Goal: Navigation & Orientation: Find specific page/section

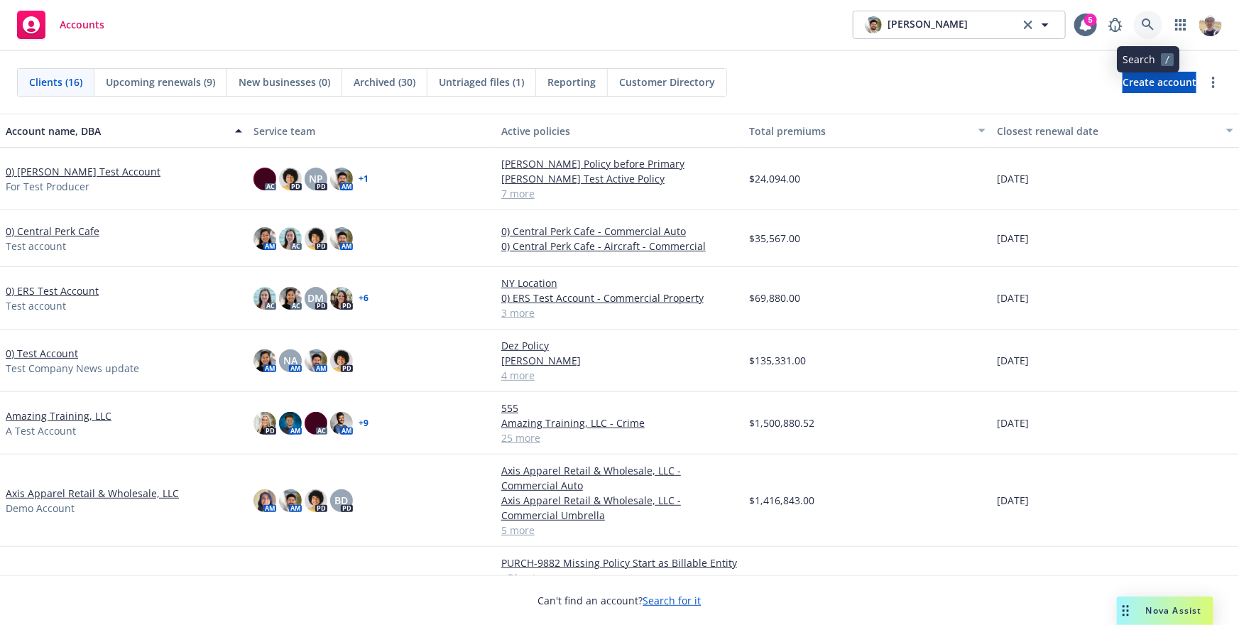
click at [1145, 21] on icon at bounding box center [1148, 24] width 13 height 13
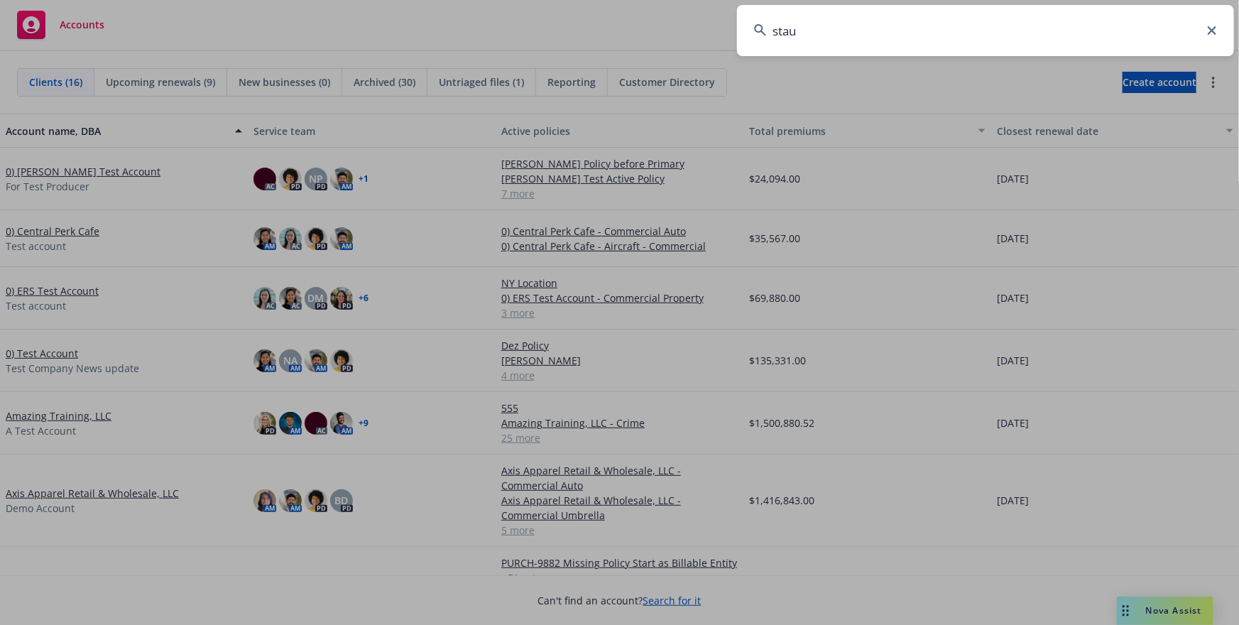
type input "staub"
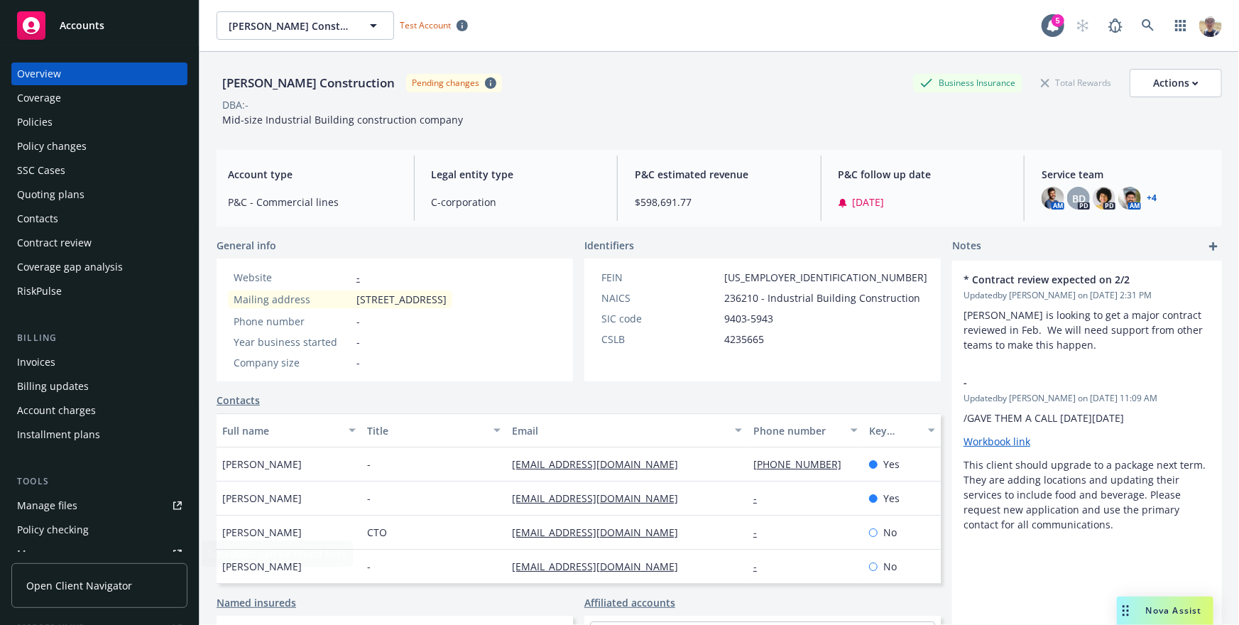
click at [126, 588] on span "Open Client Navigator" at bounding box center [79, 585] width 106 height 15
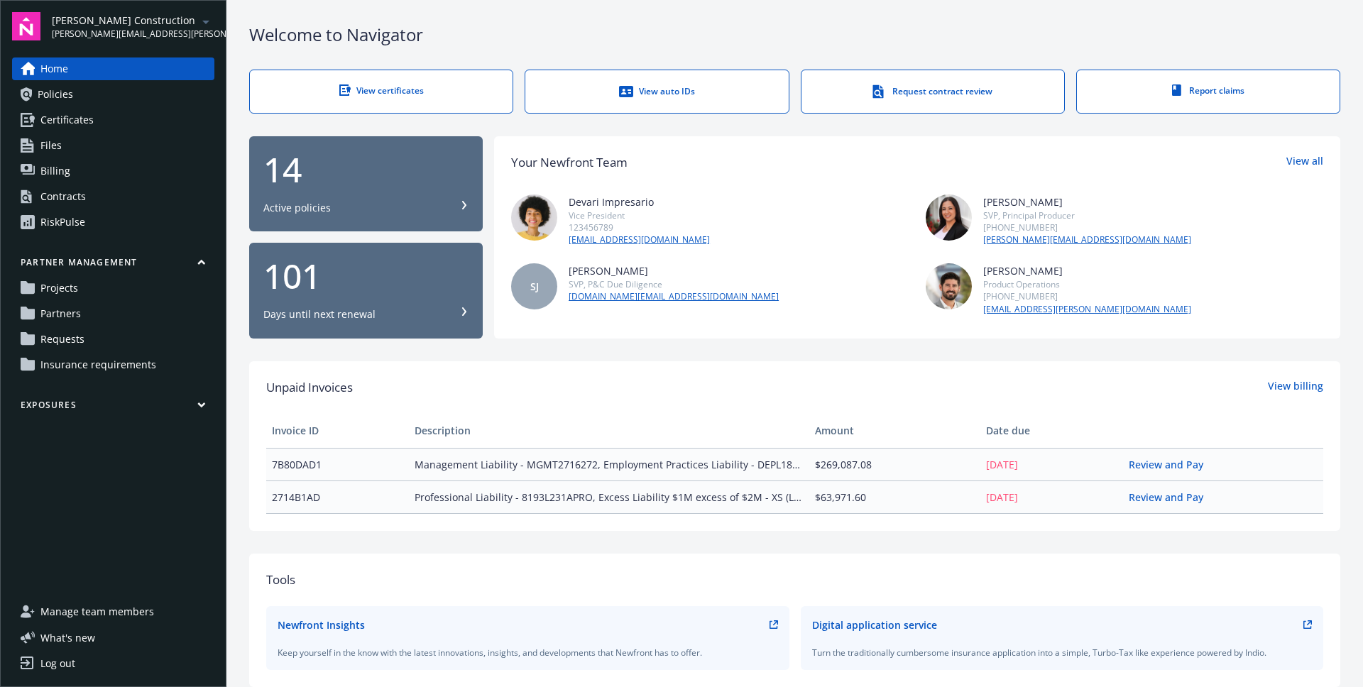
click at [98, 312] on link "Partners" at bounding box center [113, 313] width 202 height 23
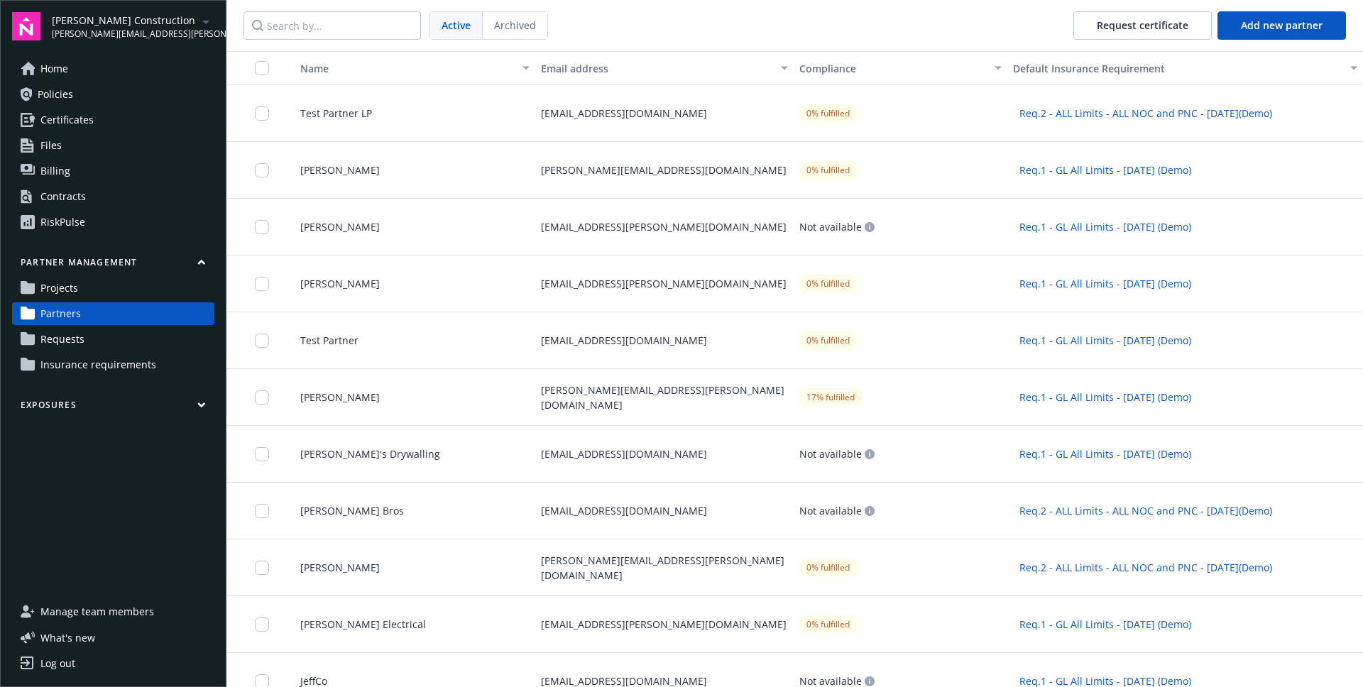
click at [263, 75] on button "button" at bounding box center [254, 68] width 57 height 34
click at [263, 67] on input "checkbox" at bounding box center [262, 68] width 14 height 14
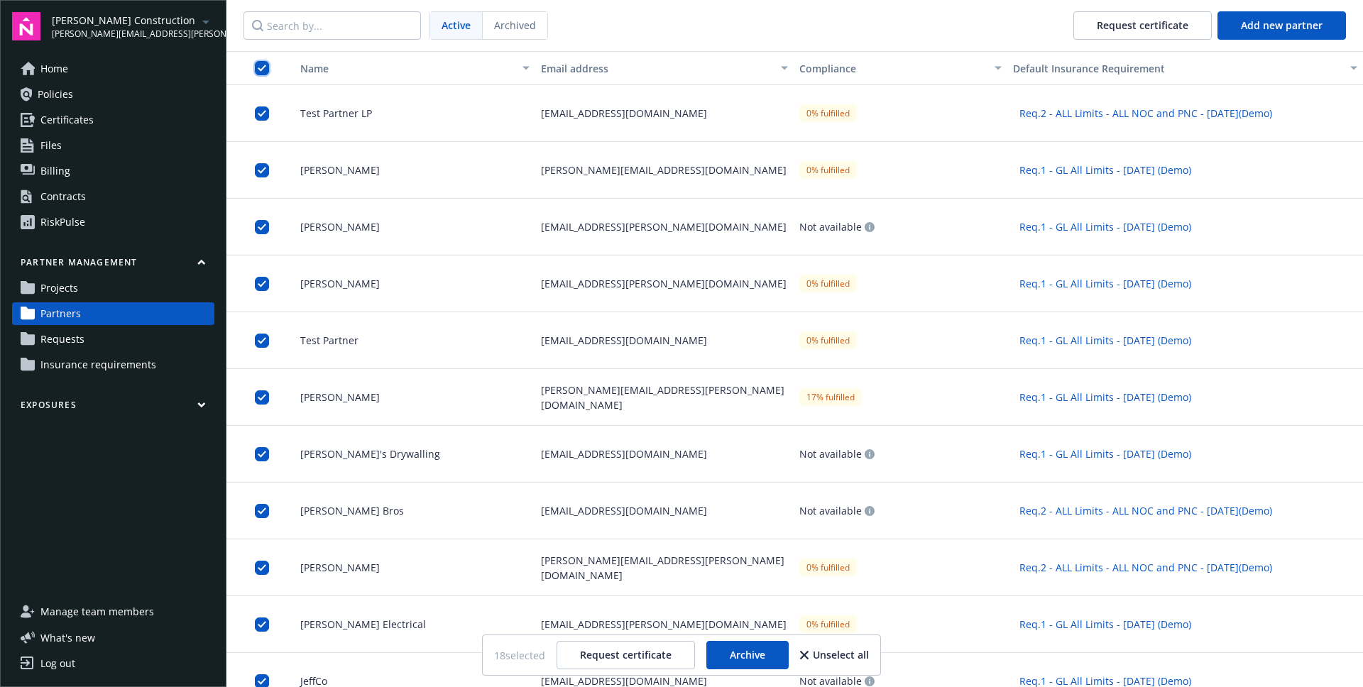
click at [263, 67] on input "checkbox" at bounding box center [262, 68] width 14 height 14
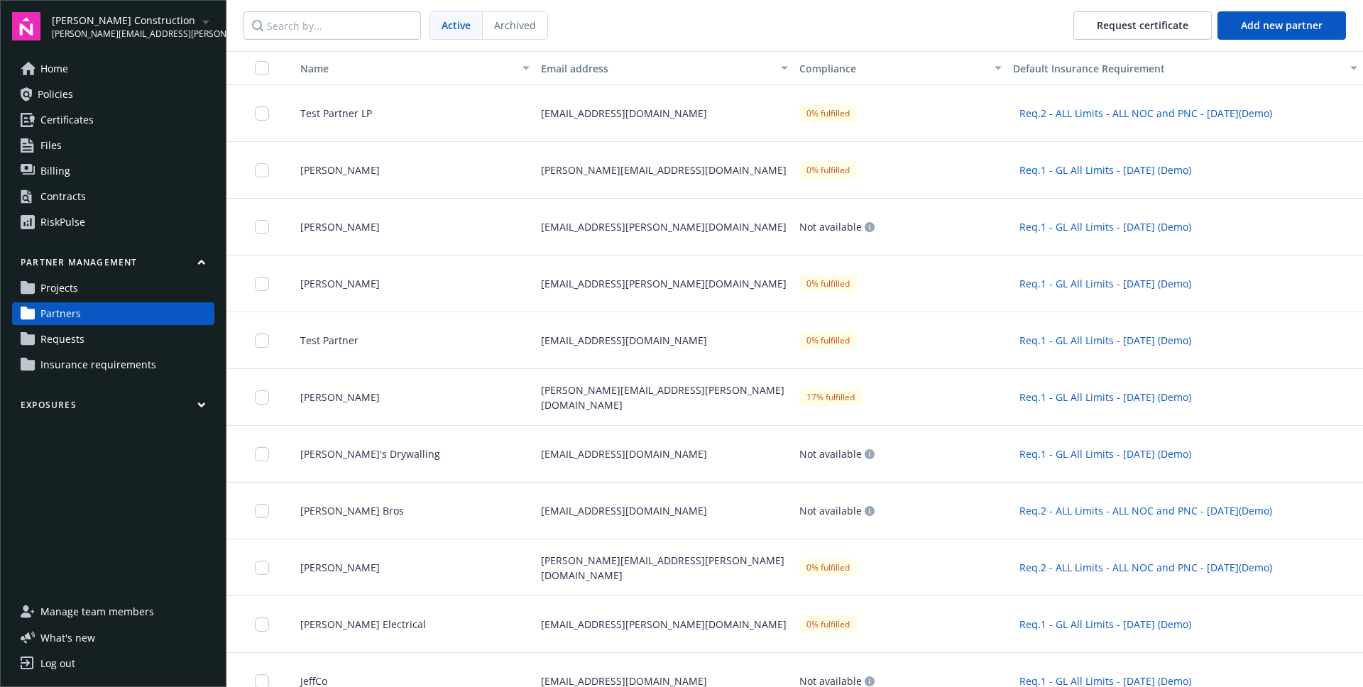
click at [76, 341] on span "Requests" at bounding box center [62, 339] width 44 height 23
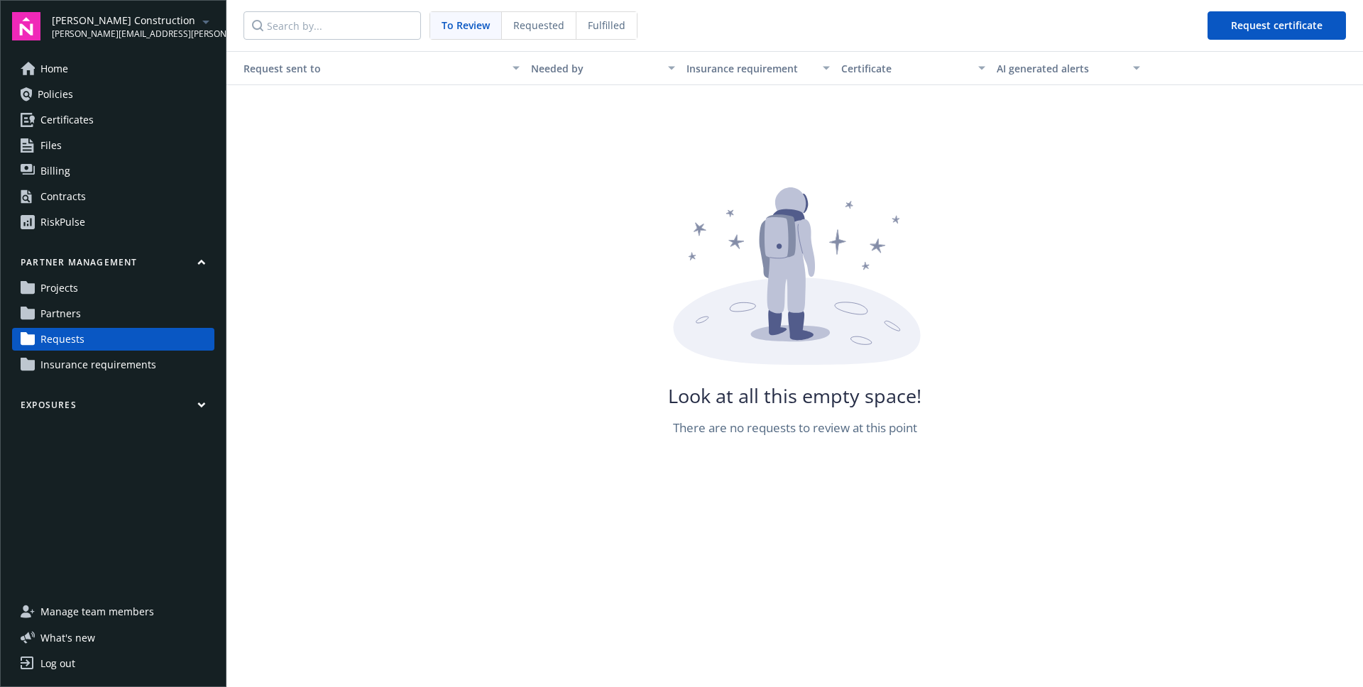
click at [594, 33] on div "Fulfilled" at bounding box center [607, 25] width 60 height 27
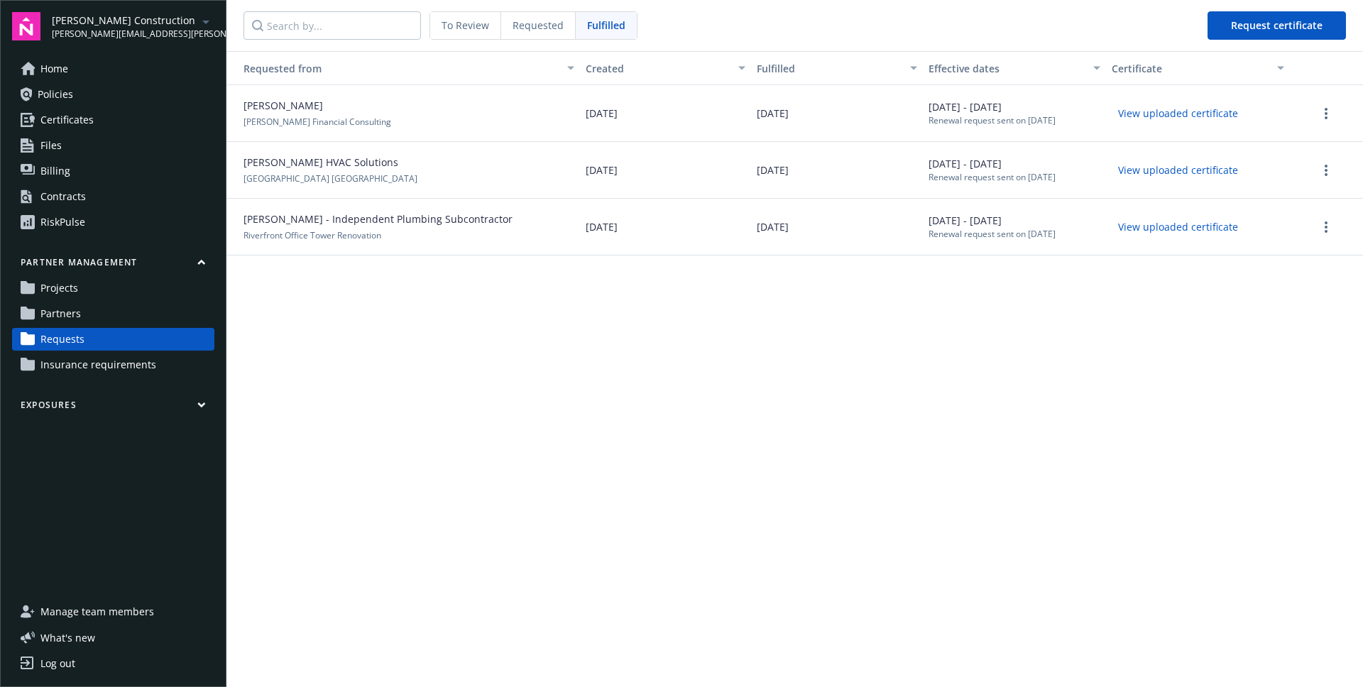
click at [118, 292] on link "Projects" at bounding box center [113, 288] width 202 height 23
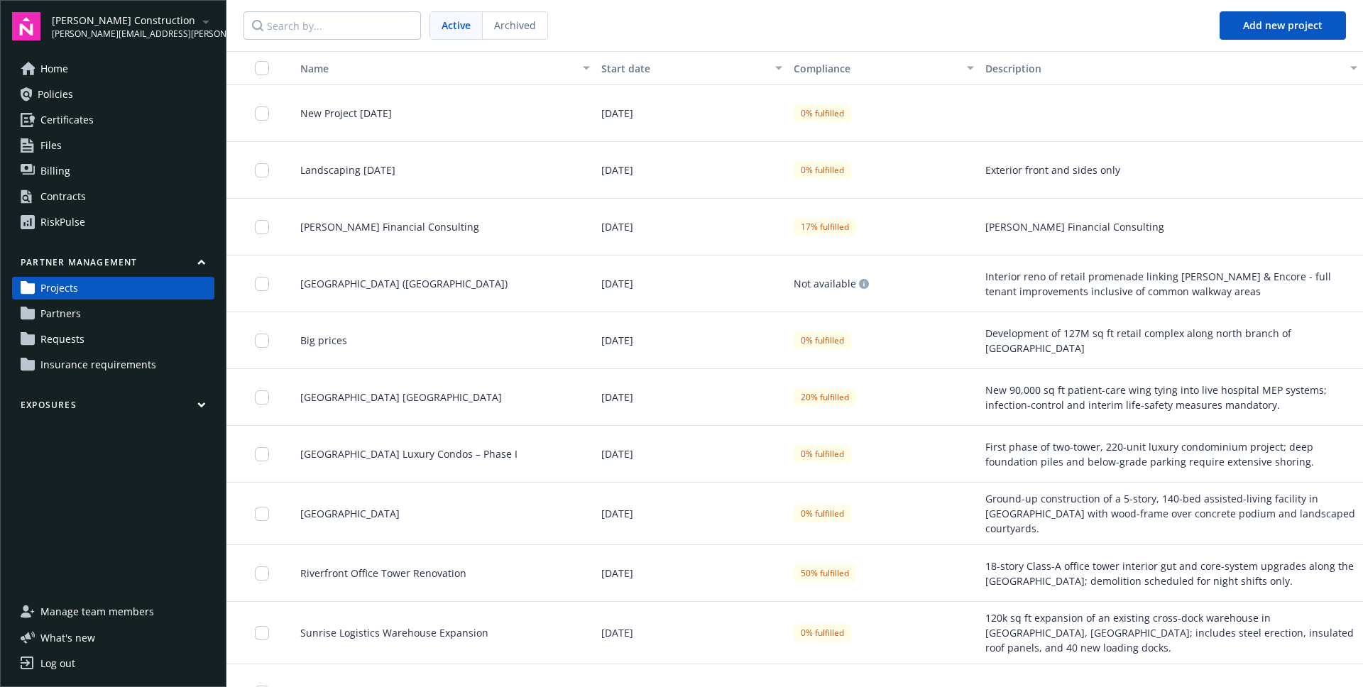
click at [369, 113] on span "New Project September 2025" at bounding box center [340, 113] width 103 height 15
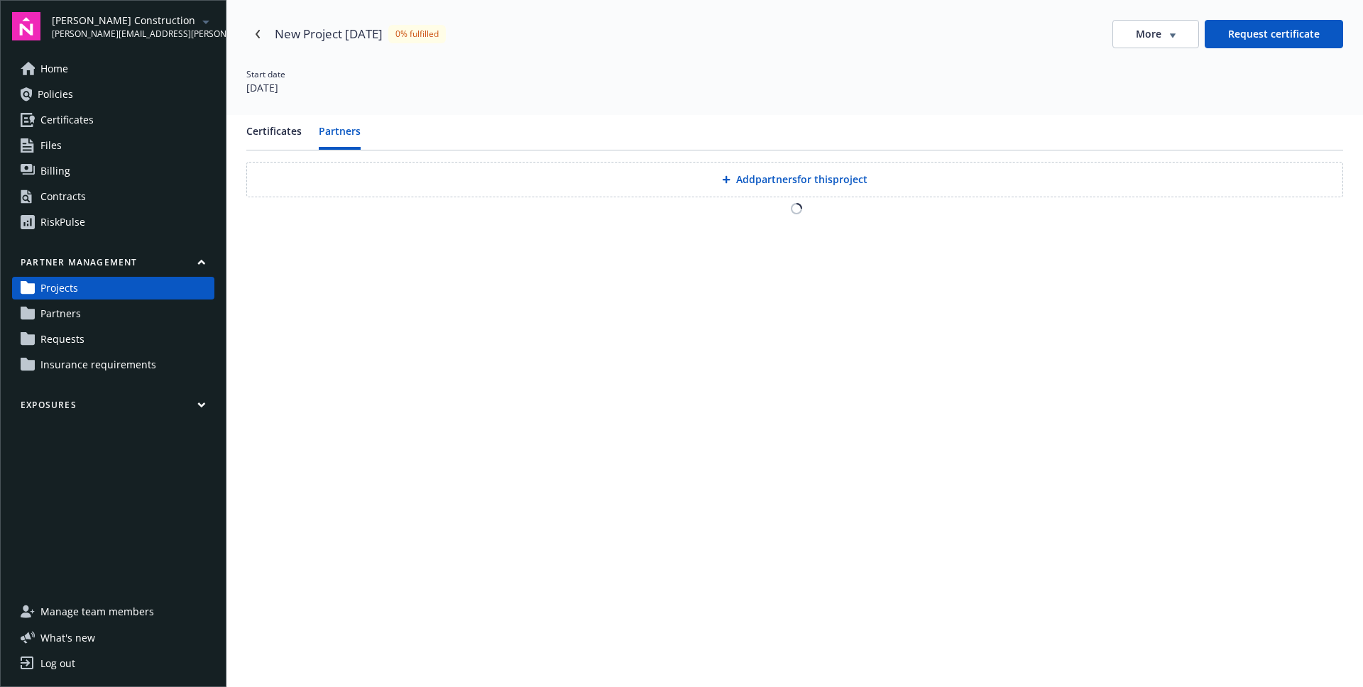
click at [344, 141] on button "Partners" at bounding box center [340, 137] width 42 height 26
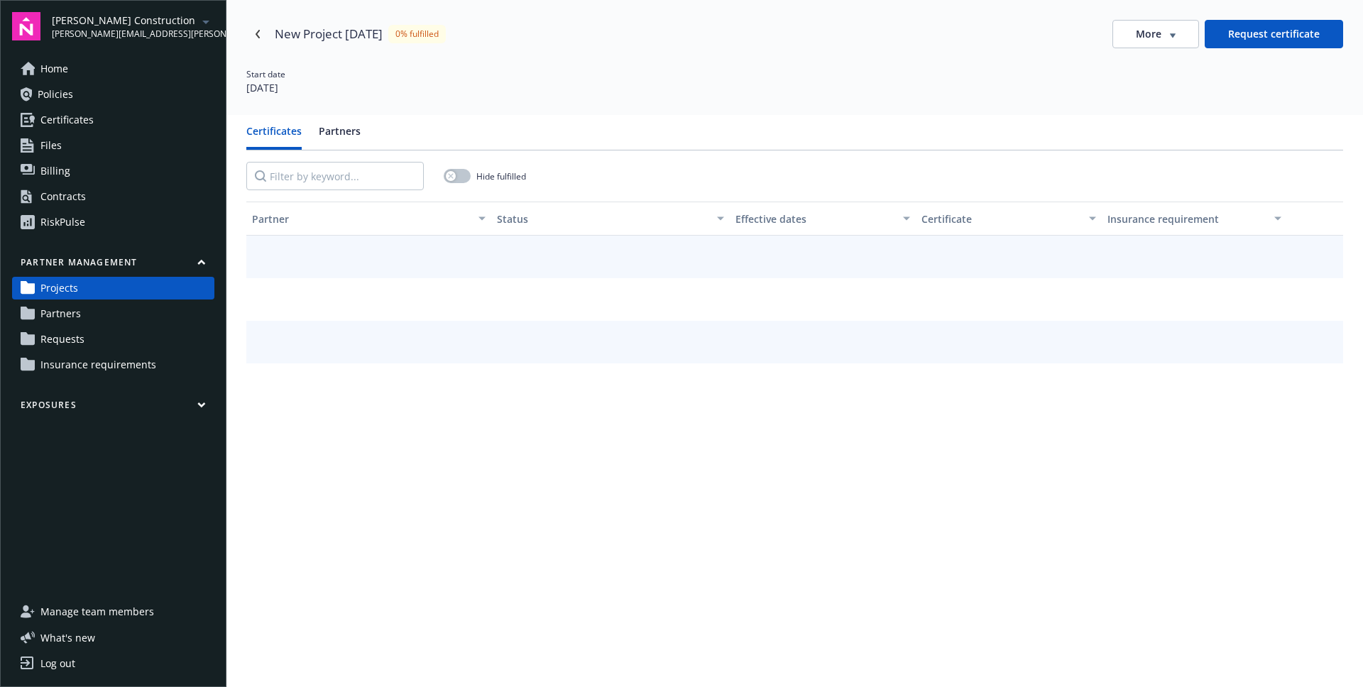
click at [272, 138] on button "Certificates" at bounding box center [273, 137] width 55 height 26
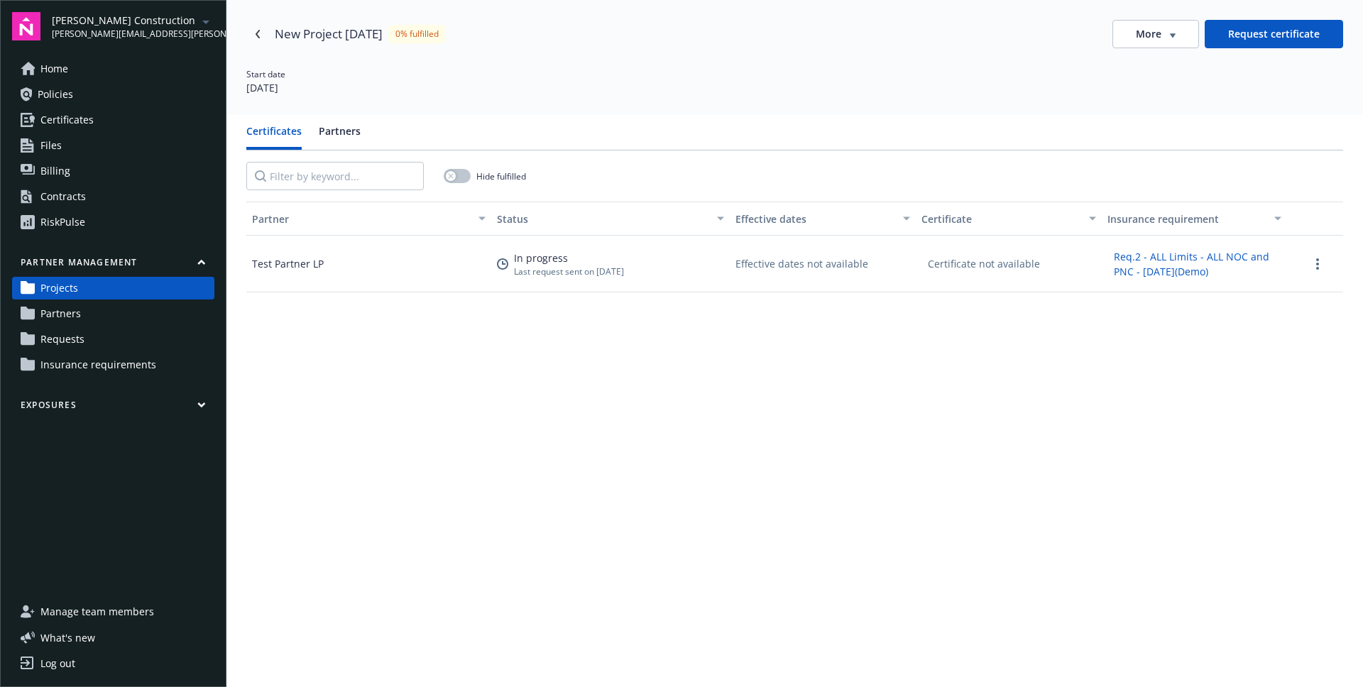
click at [126, 317] on link "Partners" at bounding box center [113, 313] width 202 height 23
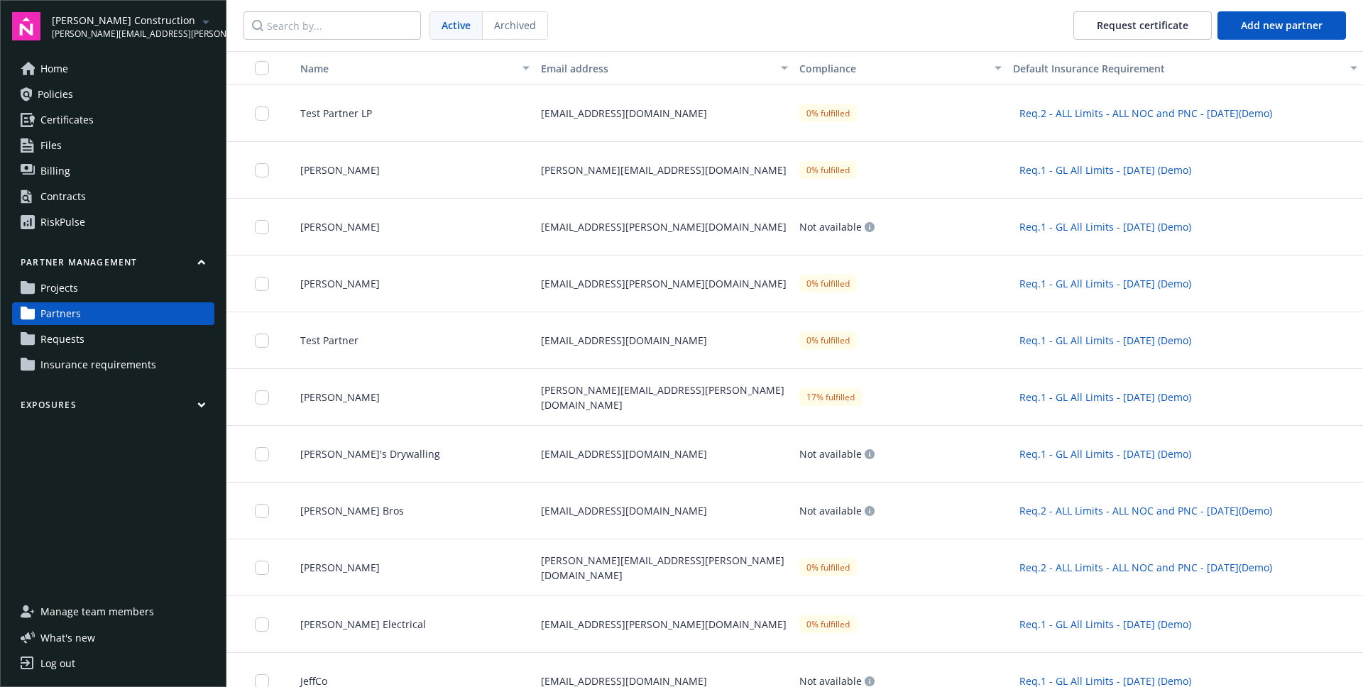
click at [146, 281] on link "Projects" at bounding box center [113, 288] width 202 height 23
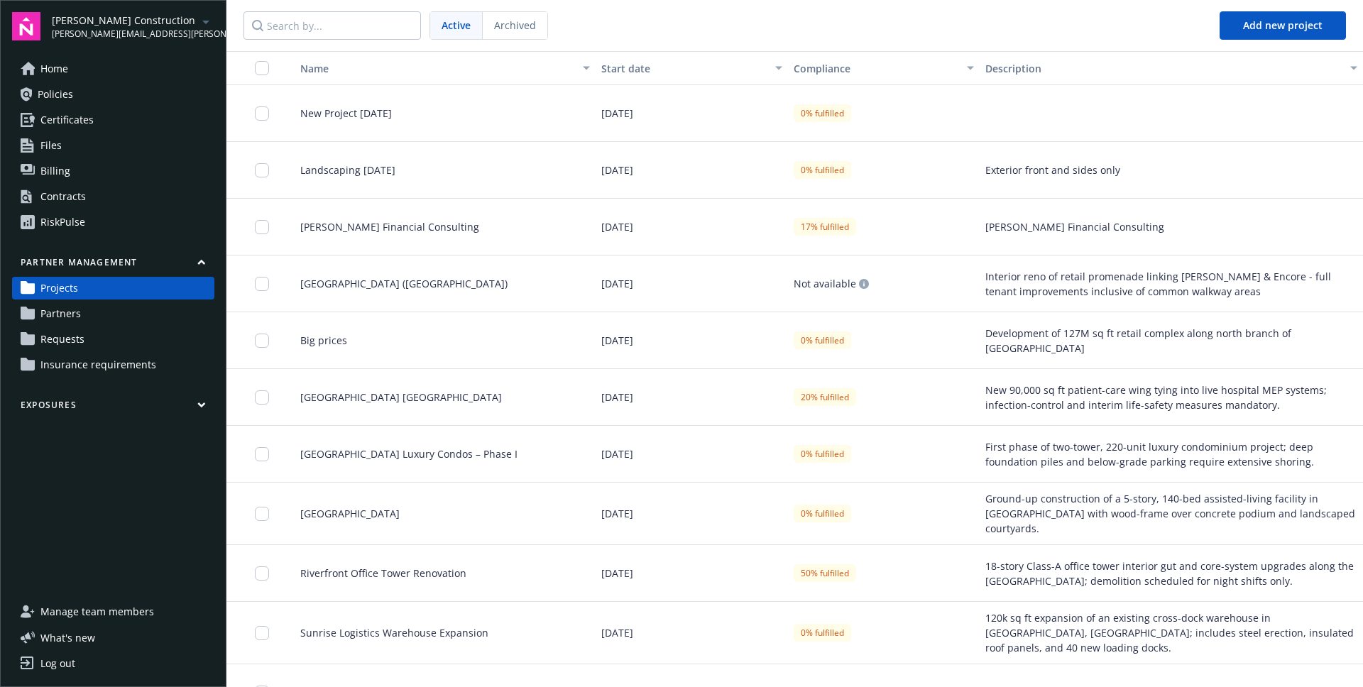
click at [393, 135] on div "New Project September 2025" at bounding box center [439, 113] width 312 height 57
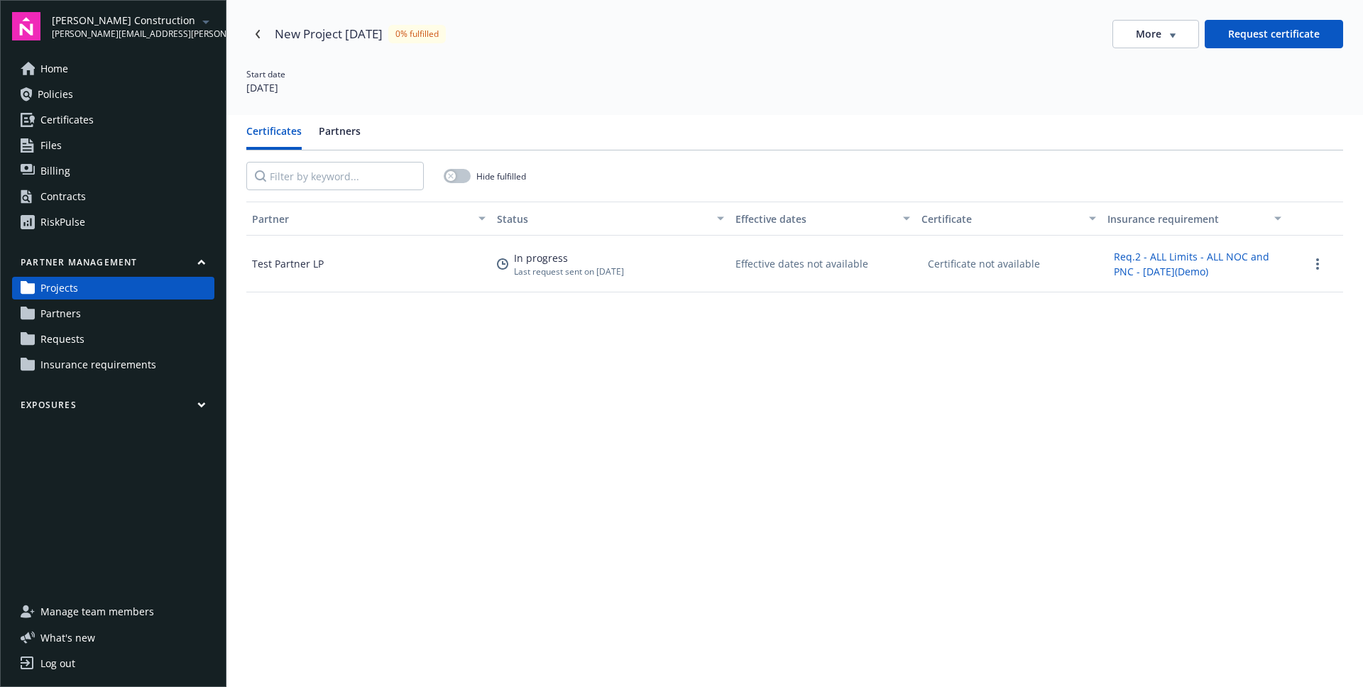
click at [1169, 38] on div "More" at bounding box center [1156, 34] width 40 height 14
click at [1027, 62] on div "Start date 09/01/2025" at bounding box center [794, 78] width 1097 height 36
click at [150, 344] on link "Requests" at bounding box center [113, 339] width 202 height 23
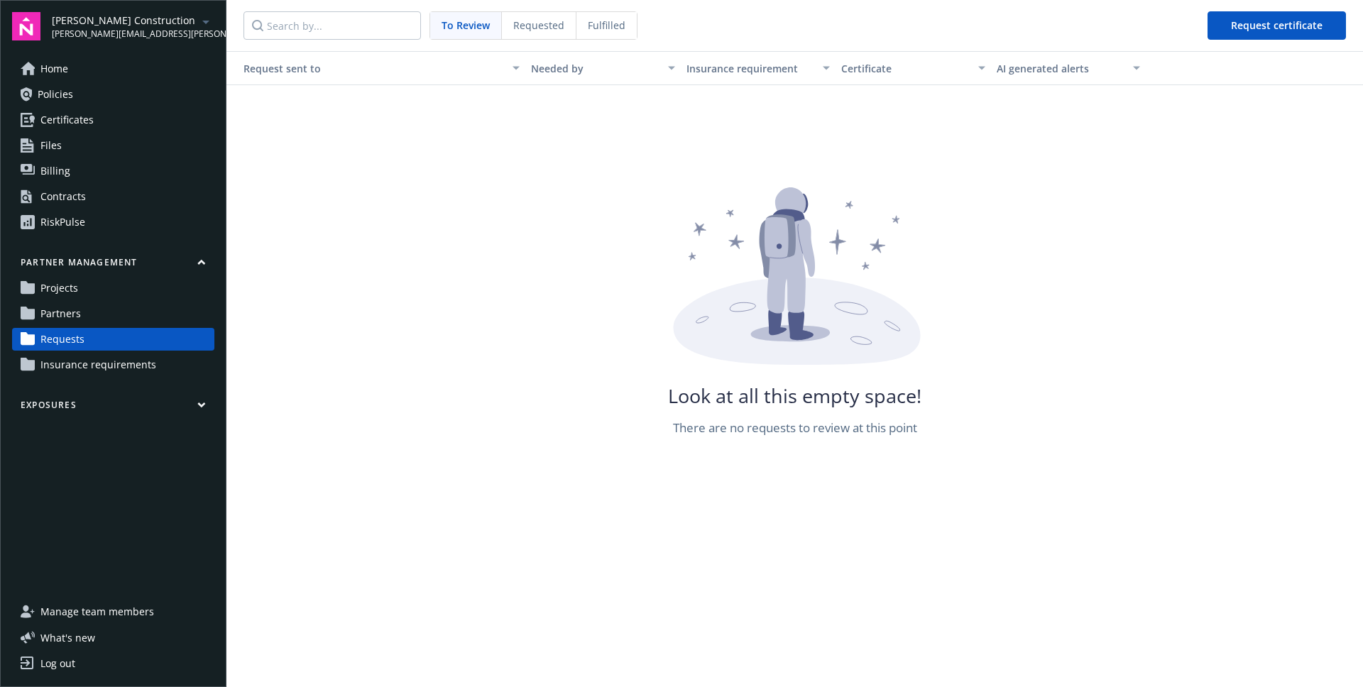
click at [592, 18] on span "Fulfilled" at bounding box center [607, 25] width 38 height 15
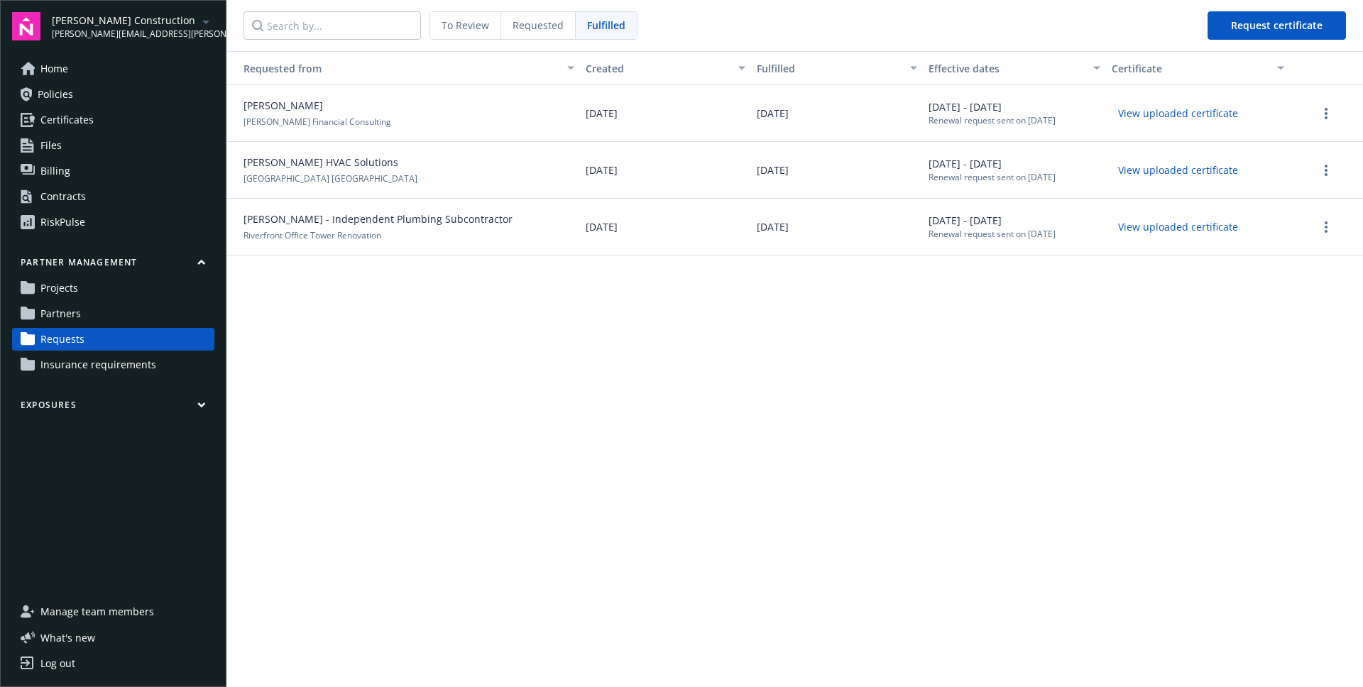
click at [438, 31] on div "To Review" at bounding box center [465, 25] width 71 height 27
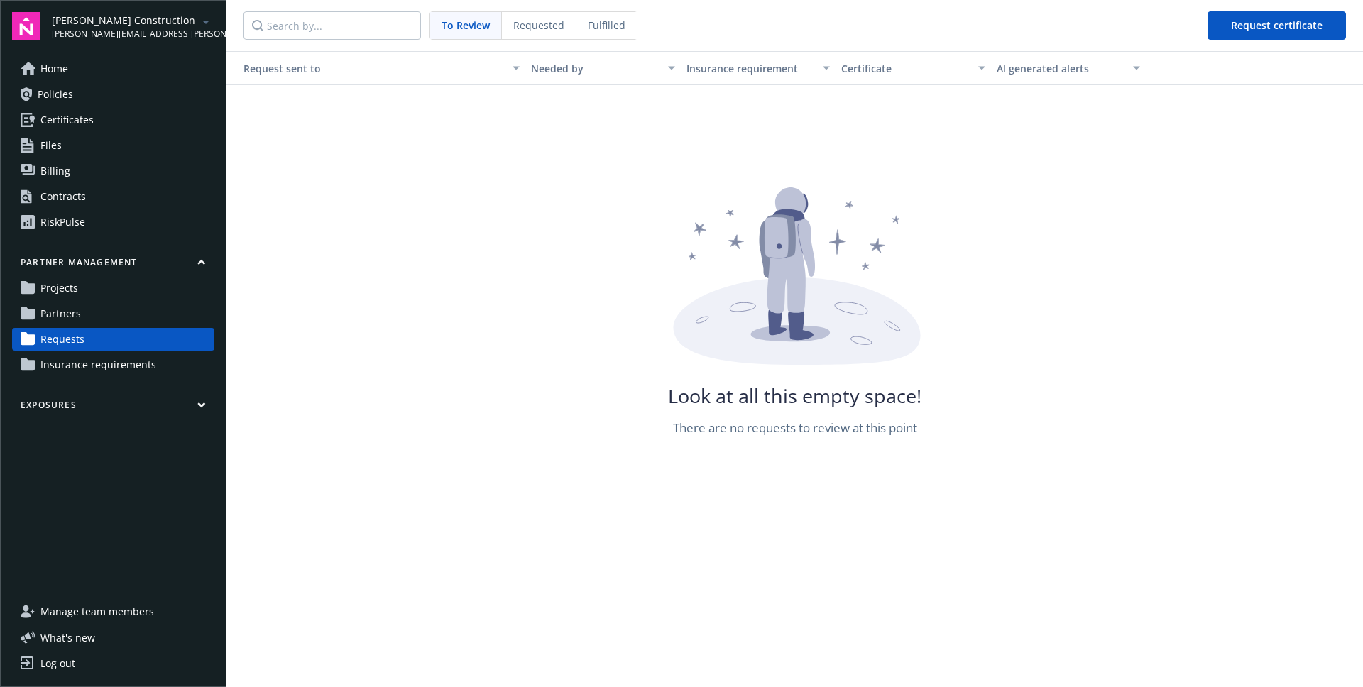
click at [523, 29] on span "Requested" at bounding box center [538, 25] width 51 height 15
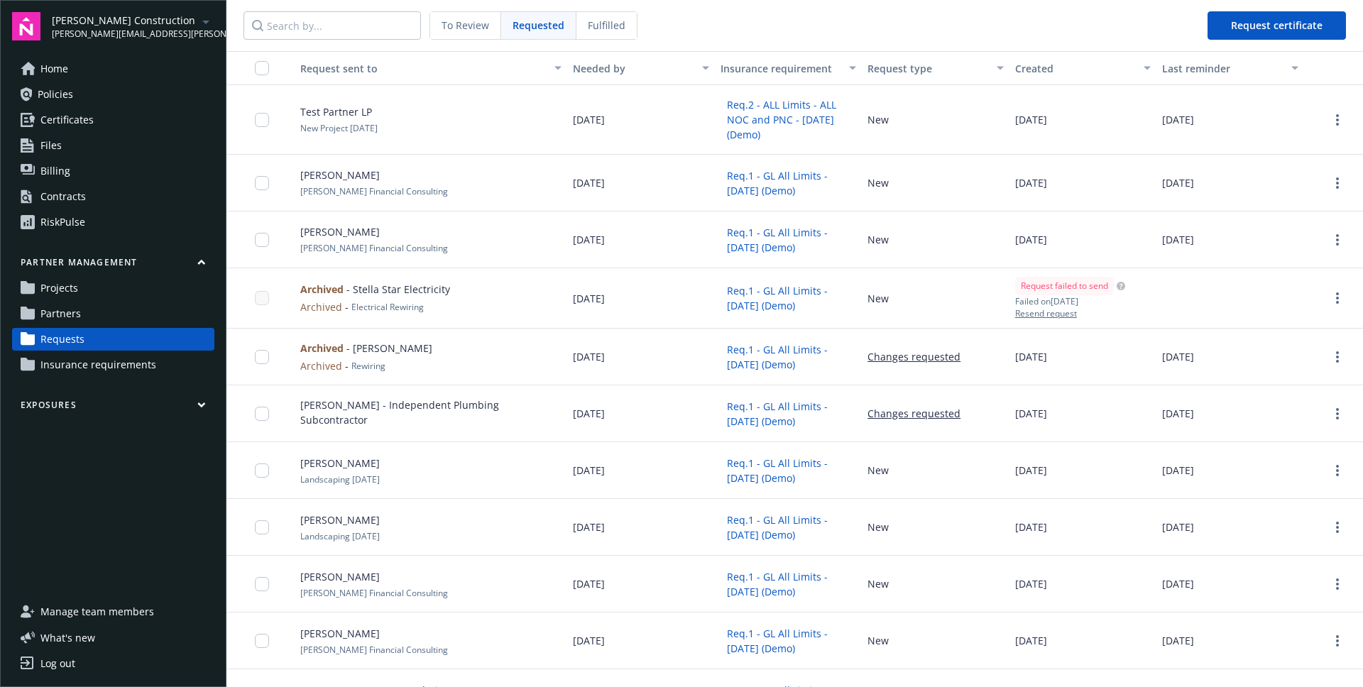
click at [592, 31] on span "Fulfilled" at bounding box center [607, 25] width 38 height 15
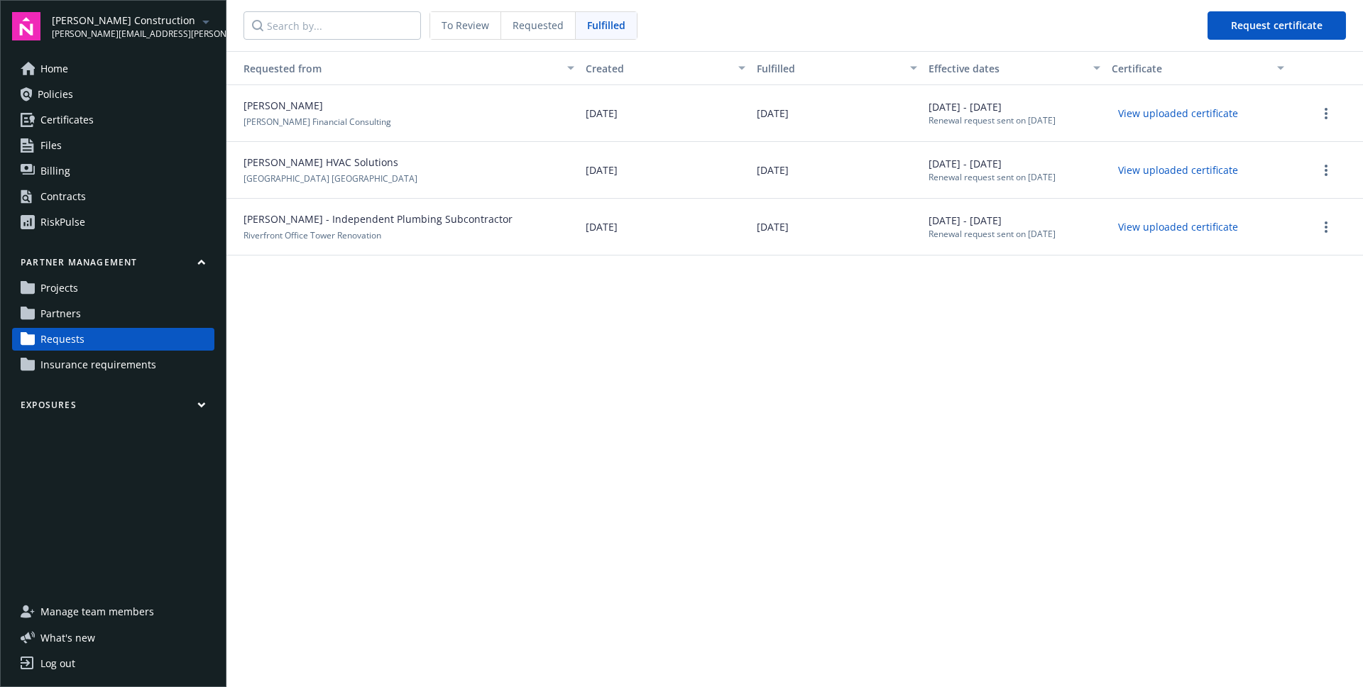
drag, startPoint x: 654, startPoint y: 302, endPoint x: 654, endPoint y: 290, distance: 11.4
click at [654, 302] on div "Requested from Created Fulfilled Effective dates Certificate Anna Money Anna Fi…" at bounding box center [794, 369] width 1137 height 636
click at [120, 309] on link "Partners" at bounding box center [113, 313] width 202 height 23
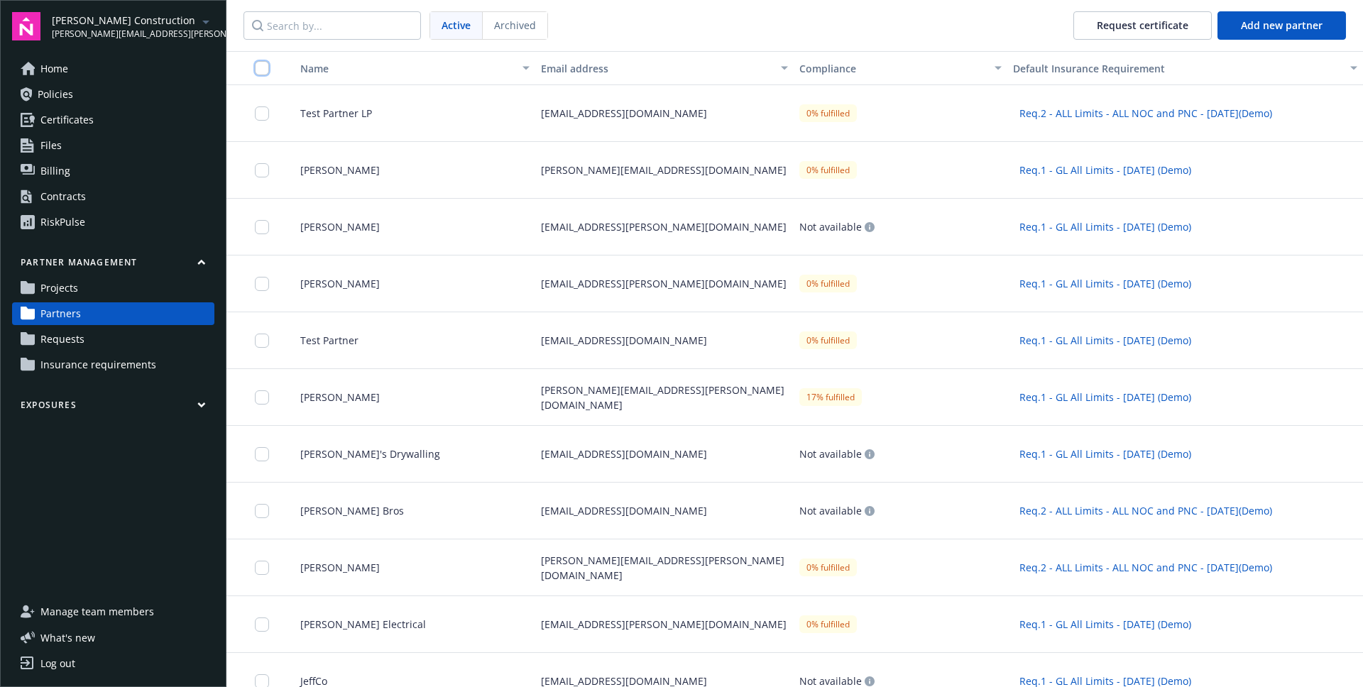
click at [261, 67] on input "checkbox" at bounding box center [262, 68] width 14 height 14
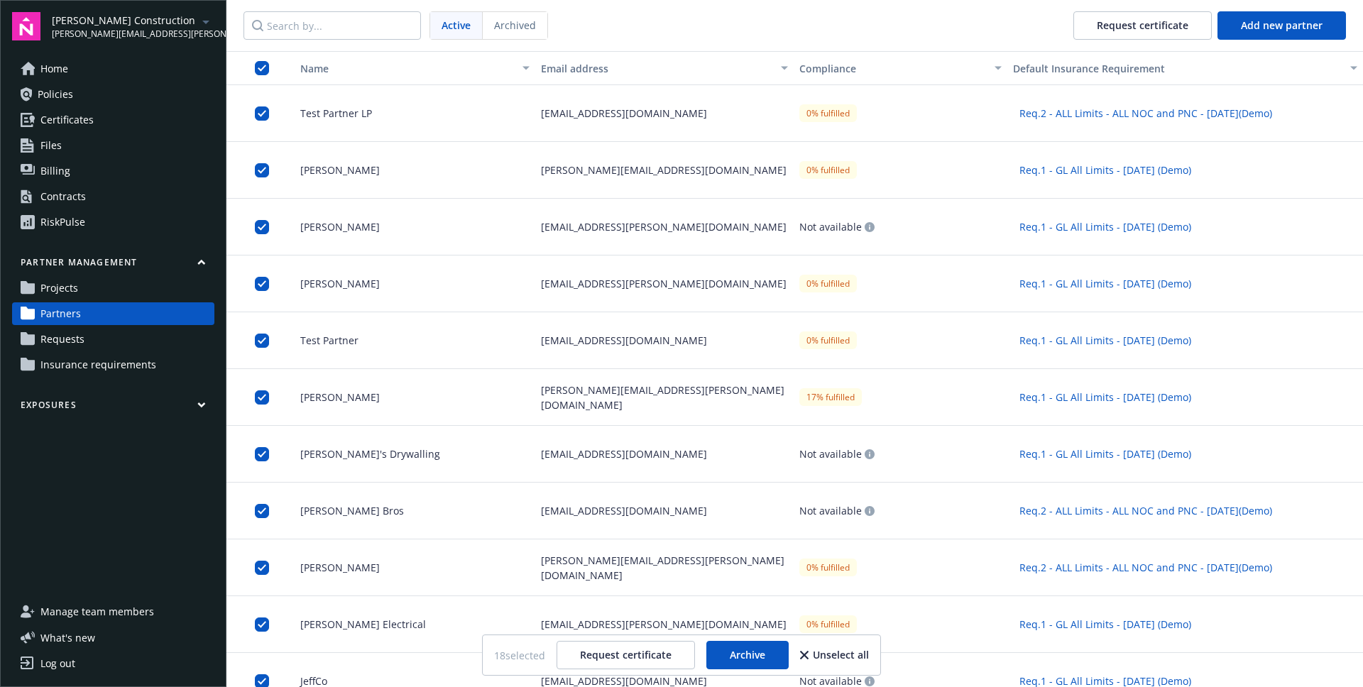
click at [386, 121] on div "Test Partner LP" at bounding box center [409, 113] width 252 height 57
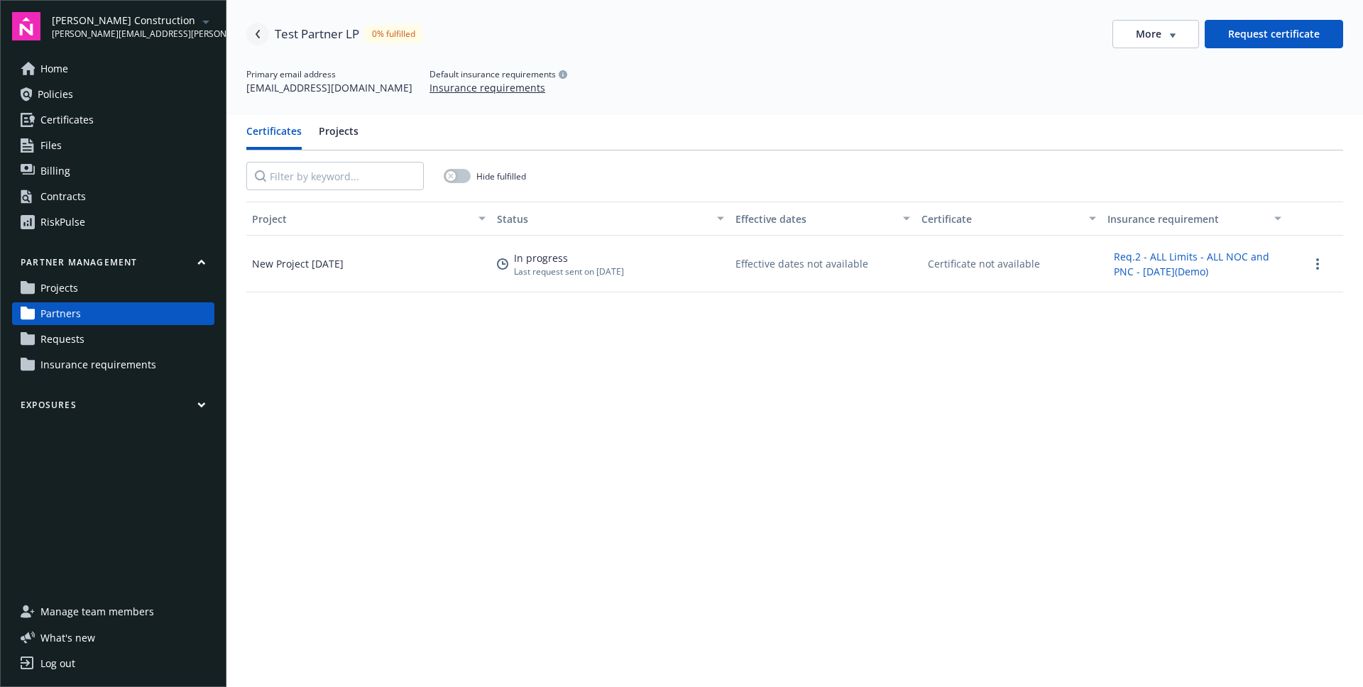
click at [258, 42] on link "Navigate back" at bounding box center [257, 34] width 23 height 23
